Goal: Information Seeking & Learning: Learn about a topic

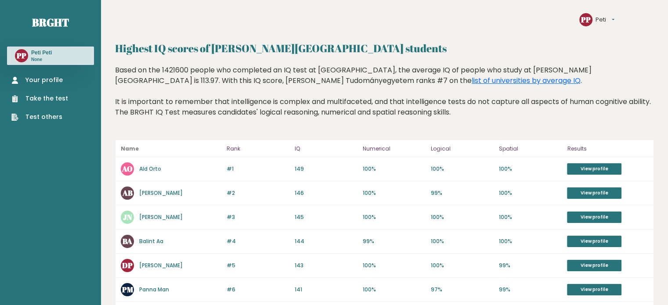
click at [43, 78] on link "Your profile" at bounding box center [39, 80] width 57 height 9
click at [46, 77] on link "Your profile" at bounding box center [39, 80] width 57 height 9
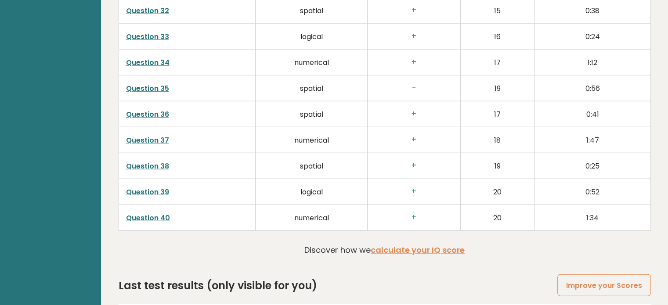
scroll to position [2248, 0]
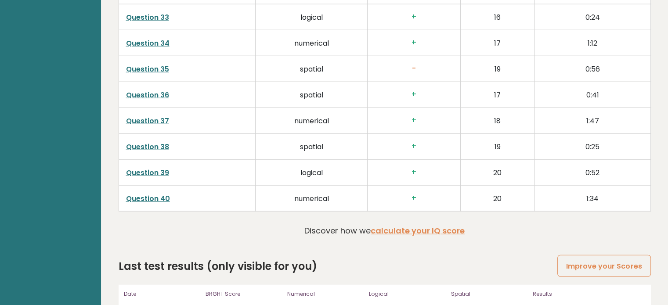
click at [152, 168] on link "Question 39" at bounding box center [147, 173] width 43 height 10
click at [144, 142] on link "Question 38" at bounding box center [147, 147] width 43 height 10
click at [141, 116] on link "Question 37" at bounding box center [147, 121] width 43 height 10
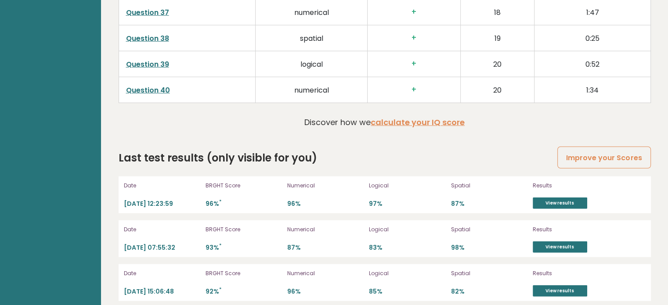
scroll to position [2407, 0]
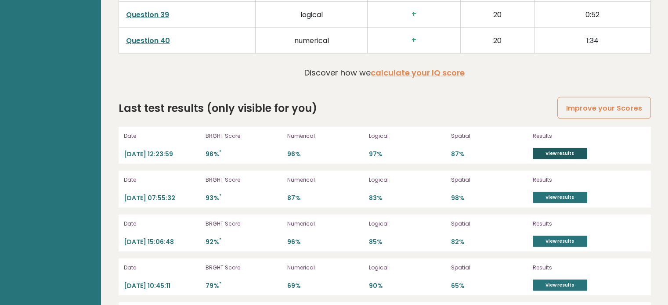
click at [556, 151] on link "View results" at bounding box center [560, 153] width 54 height 11
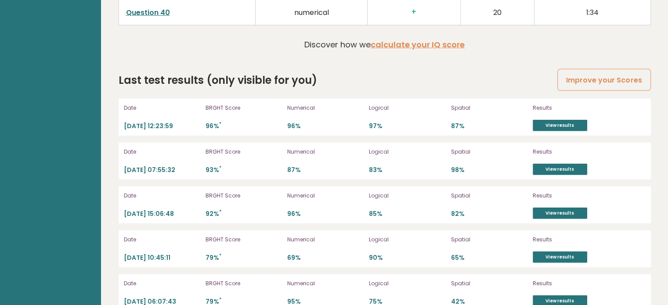
scroll to position [2442, 0]
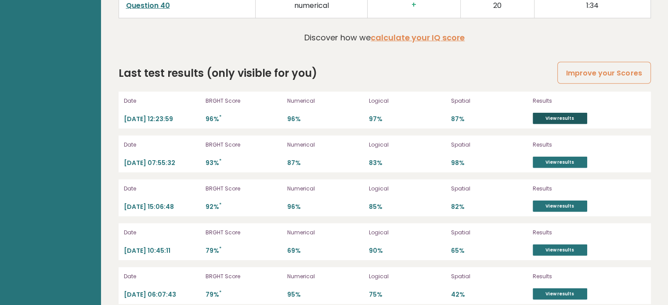
click at [545, 117] on link "View results" at bounding box center [560, 118] width 54 height 11
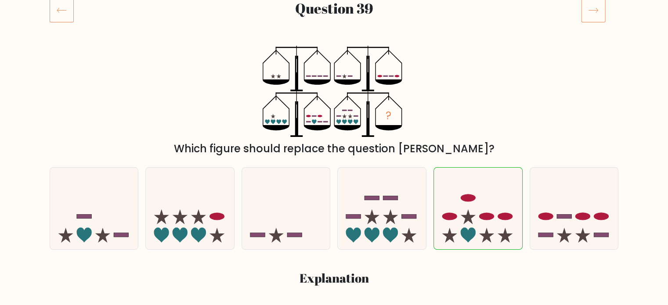
scroll to position [105, 0]
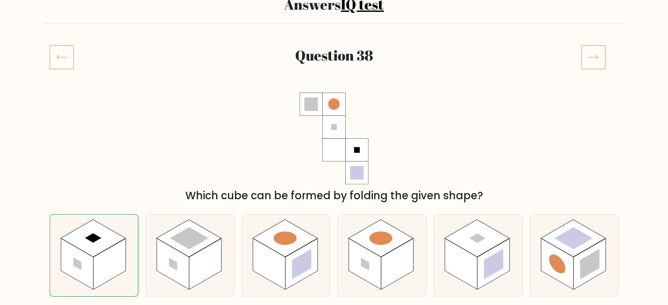
scroll to position [70, 0]
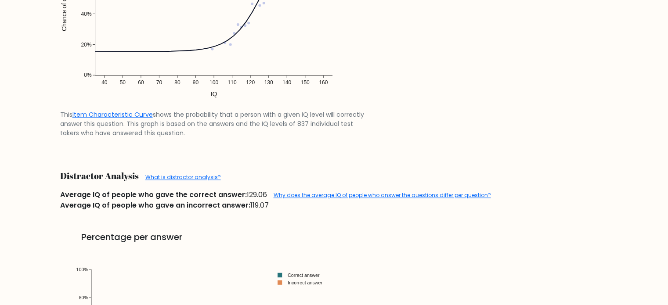
scroll to position [896, 0]
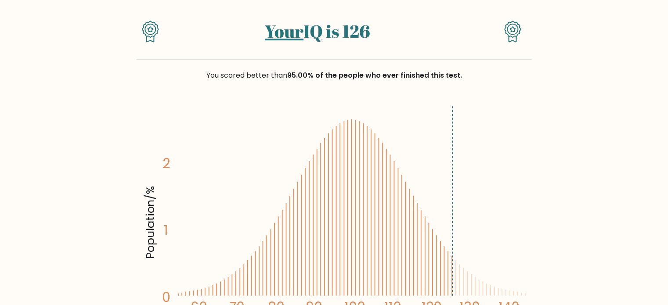
scroll to position [88, 0]
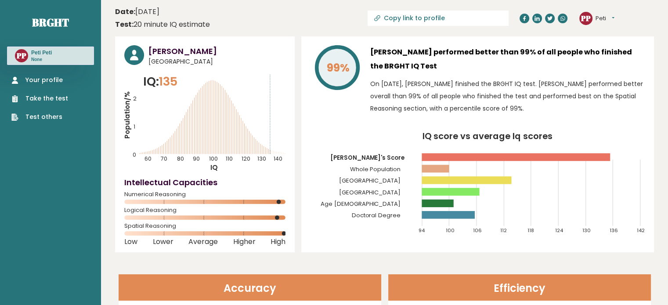
click at [36, 82] on link "Your profile" at bounding box center [39, 80] width 57 height 9
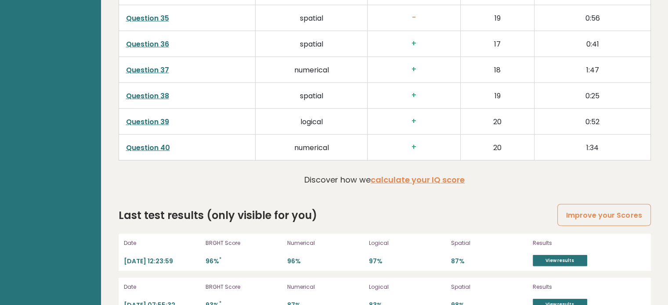
scroll to position [2407, 0]
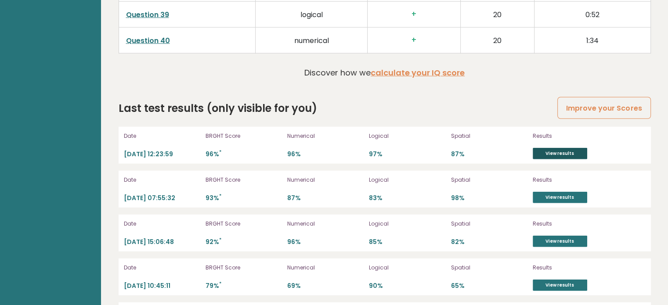
click at [551, 148] on link "View results" at bounding box center [560, 153] width 54 height 11
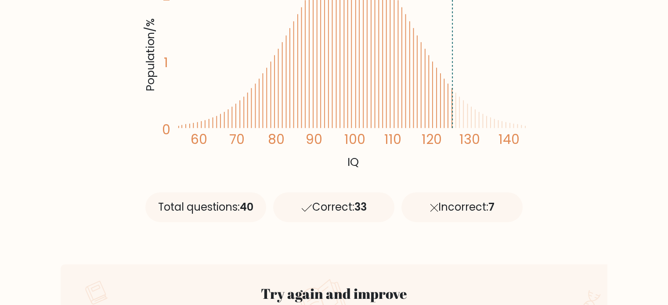
scroll to position [334, 0]
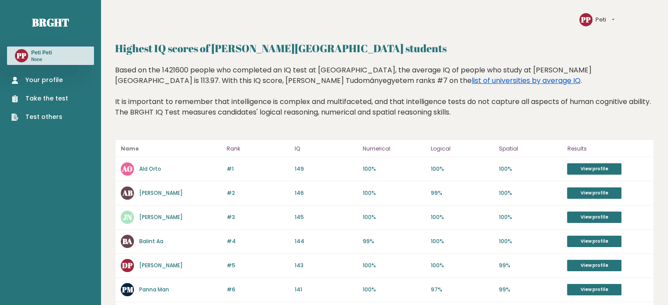
click at [472, 82] on link "list of universities by average IQ" at bounding box center [526, 81] width 109 height 10
click at [47, 22] on link "Brght" at bounding box center [50, 22] width 37 height 14
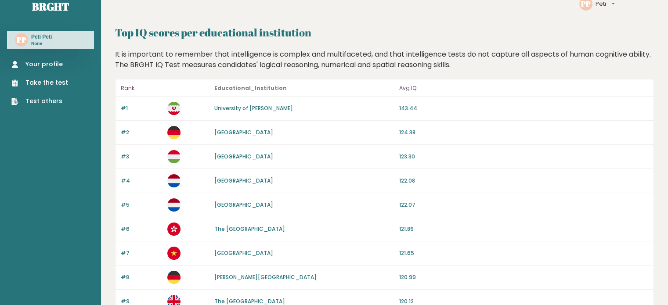
scroll to position [18, 0]
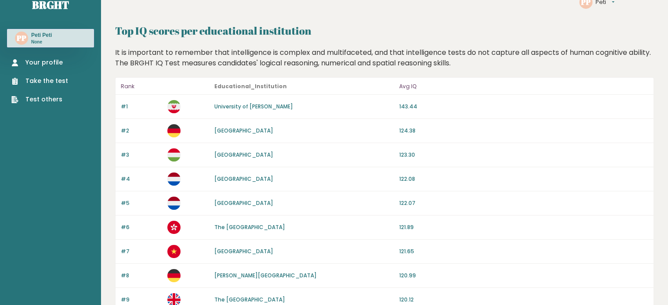
click at [229, 152] on link "Budapesti Muszaki és Gazdaságtudományi Egyetem" at bounding box center [243, 154] width 59 height 7
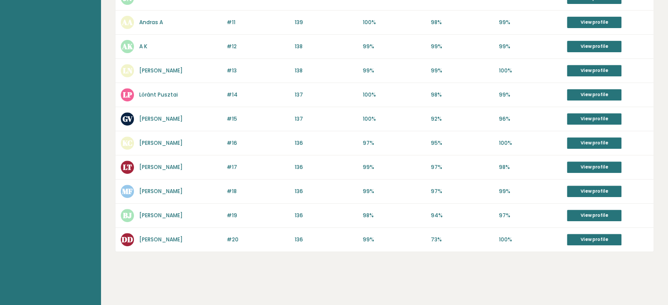
scroll to position [357, 0]
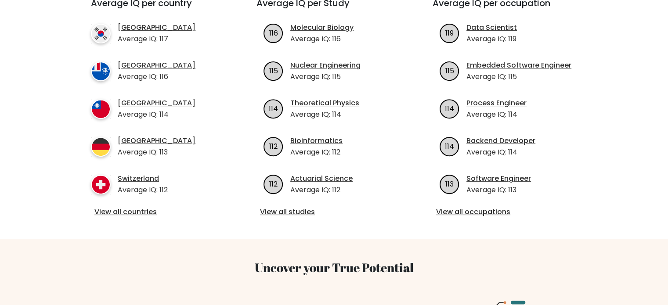
scroll to position [386, 0]
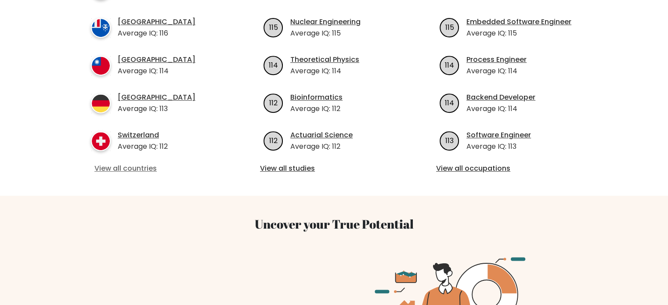
click at [112, 163] on link "View all countries" at bounding box center [157, 168] width 127 height 11
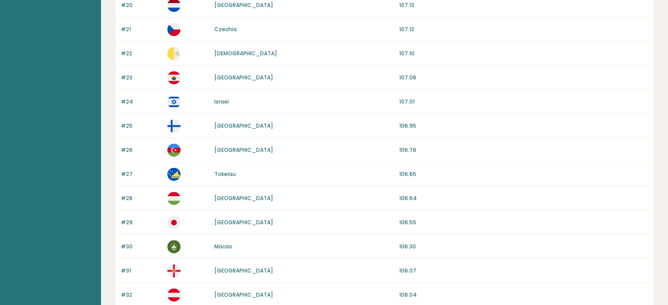
scroll to position [580, 0]
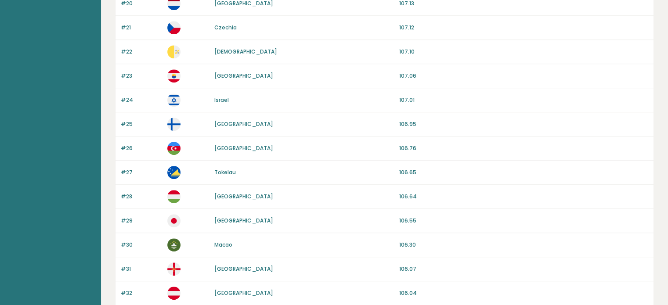
click at [222, 169] on link "Tokelau" at bounding box center [225, 172] width 22 height 7
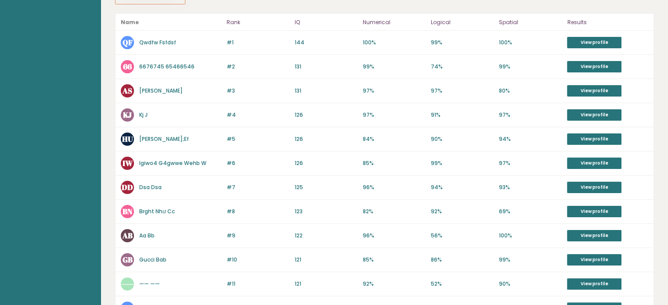
scroll to position [143, 0]
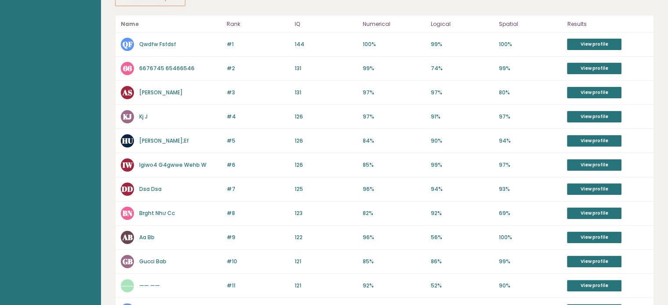
click at [162, 165] on link "Igiwo4 G4gwwe Wehb W" at bounding box center [172, 164] width 67 height 7
click at [150, 89] on link "[PERSON_NAME]" at bounding box center [160, 92] width 43 height 7
click at [150, 65] on link "6676745 65466546" at bounding box center [166, 68] width 55 height 7
click at [151, 186] on link "Dsa Dsa" at bounding box center [150, 188] width 22 height 7
click at [150, 163] on link "Igiwo4 G4gwwe Wehb W" at bounding box center [172, 164] width 67 height 7
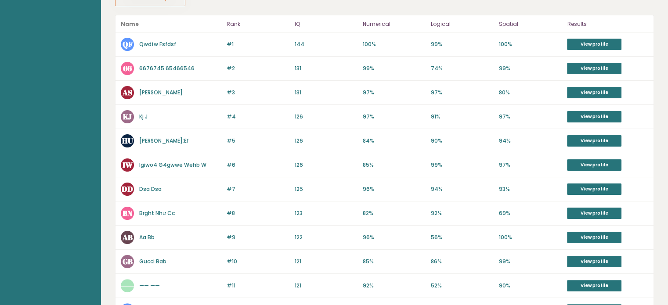
click at [145, 115] on link "Kj J" at bounding box center [143, 116] width 8 height 7
click at [144, 118] on link "Kj J" at bounding box center [143, 116] width 8 height 7
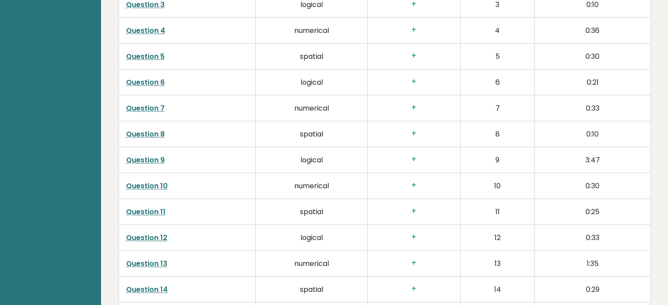
scroll to position [1342, 0]
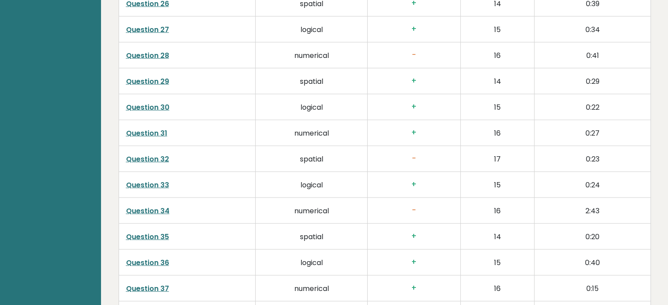
scroll to position [1904, 0]
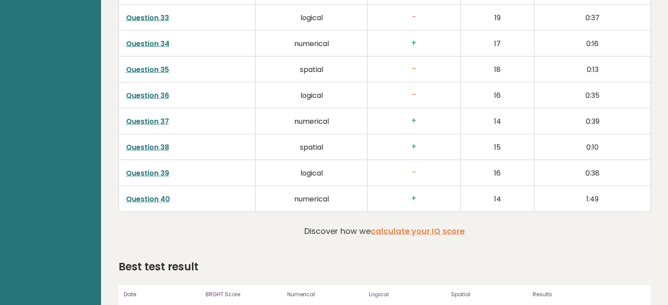
scroll to position [2140, 0]
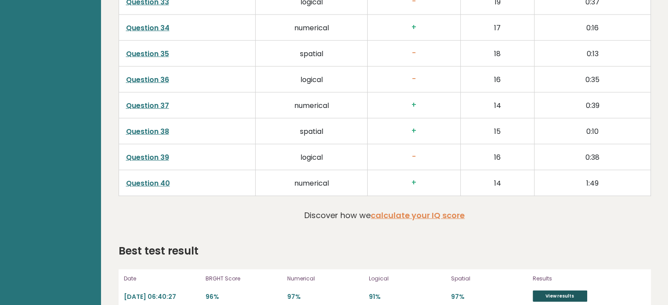
click at [550, 291] on link "View results" at bounding box center [560, 296] width 54 height 11
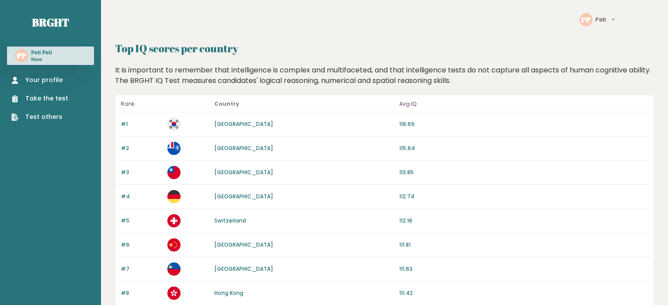
click at [29, 79] on link "Your profile" at bounding box center [39, 80] width 57 height 9
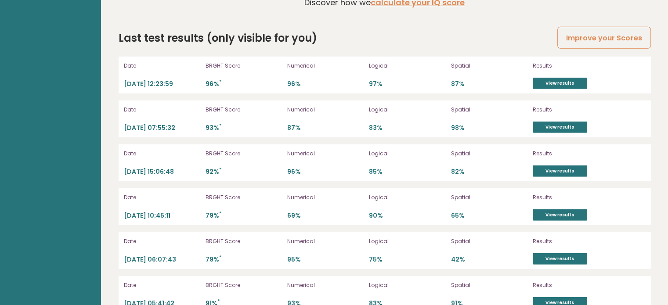
scroll to position [2459, 0]
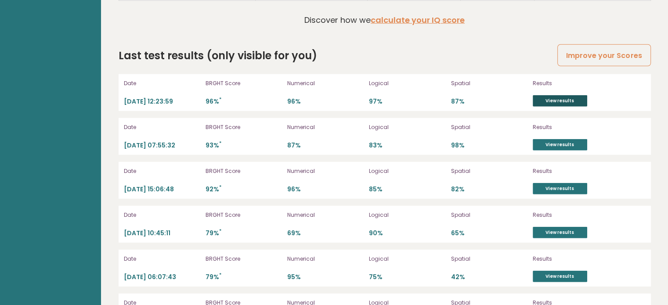
click at [568, 95] on link "View results" at bounding box center [560, 100] width 54 height 11
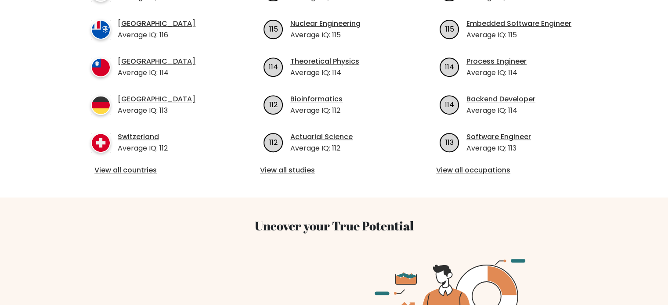
scroll to position [386, 0]
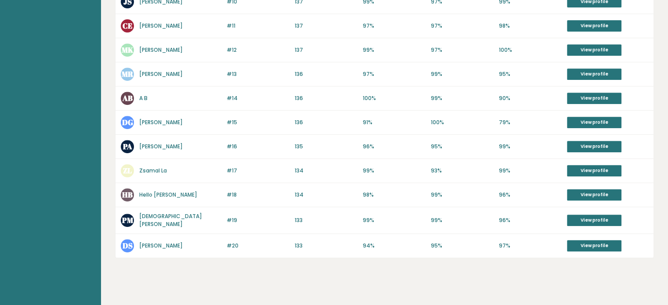
scroll to position [386, 0]
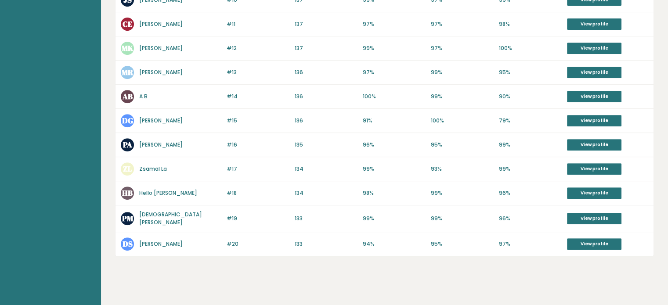
click at [146, 142] on link "[PERSON_NAME]" at bounding box center [160, 144] width 43 height 7
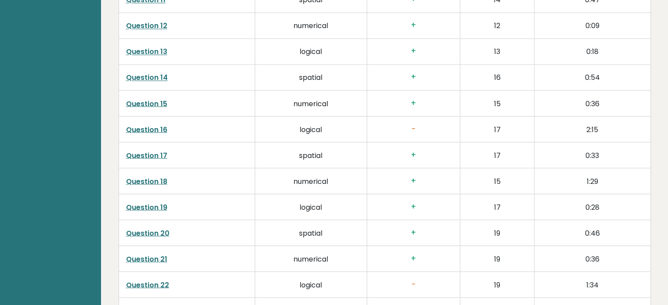
scroll to position [1585, 0]
